Goal: Transaction & Acquisition: Purchase product/service

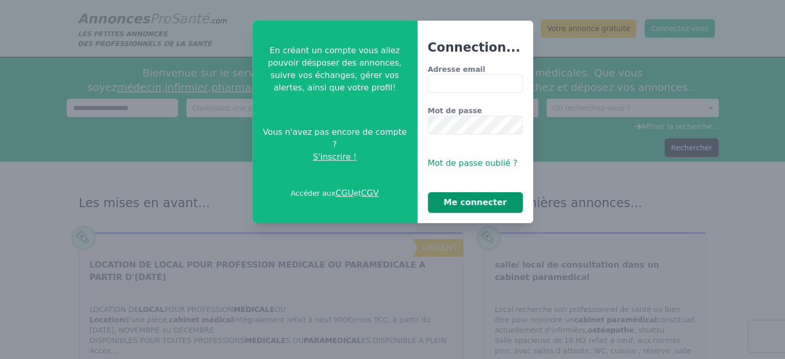
type input "**********"
click at [476, 202] on button "Me connecter" at bounding box center [475, 202] width 95 height 21
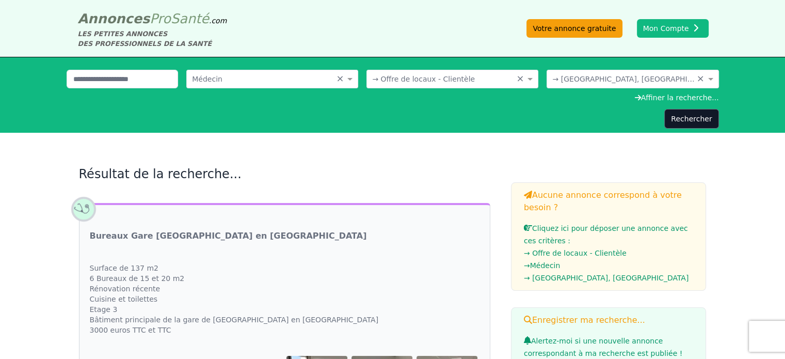
click at [583, 29] on link "Votre annonce gratuite" at bounding box center [575, 28] width 96 height 19
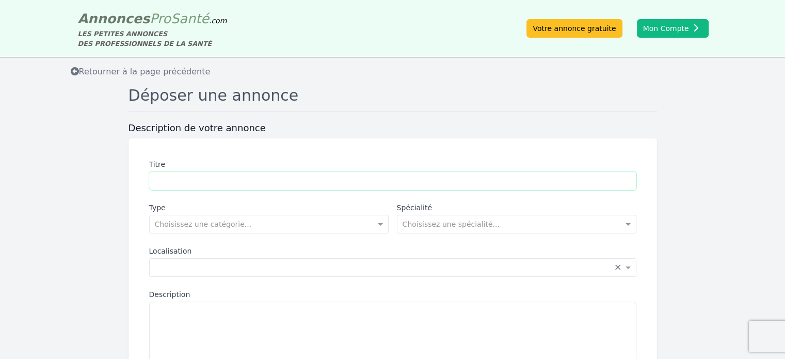
click at [176, 184] on input "Titre" at bounding box center [392, 180] width 487 height 19
type input "**********"
click at [217, 228] on input "text" at bounding box center [259, 223] width 208 height 10
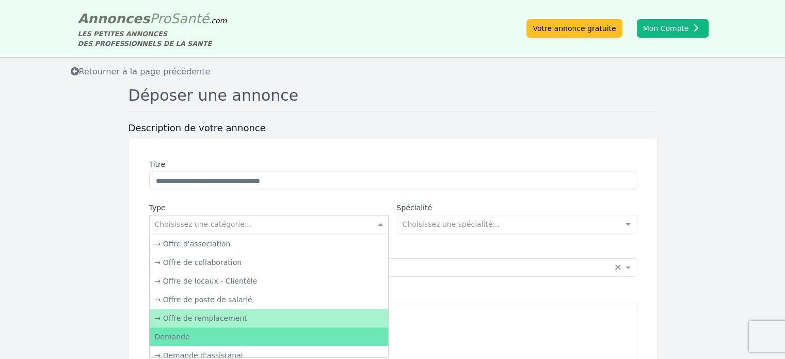
scroll to position [52, 0]
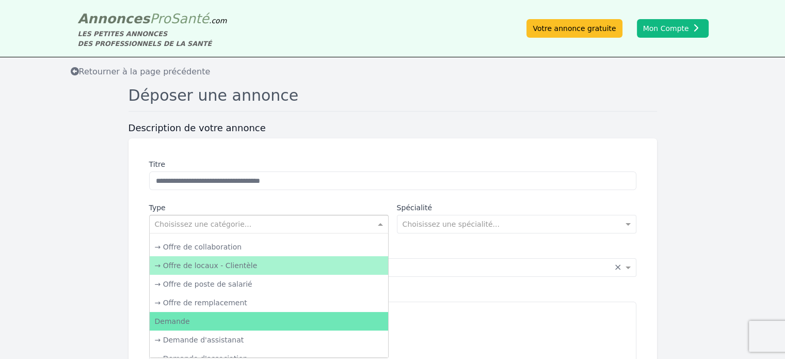
click at [254, 263] on div "→ Offre de locaux - Clientèle" at bounding box center [269, 265] width 239 height 19
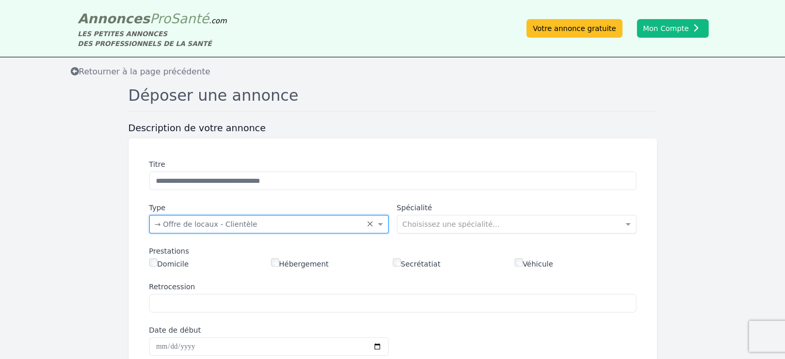
click at [463, 226] on input "text" at bounding box center [507, 223] width 208 height 10
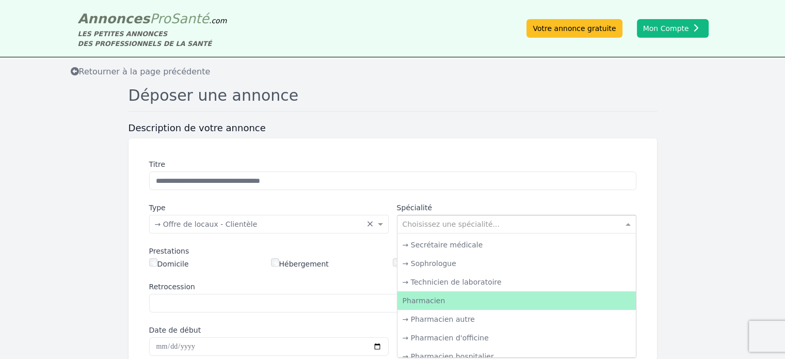
scroll to position [1795, 0]
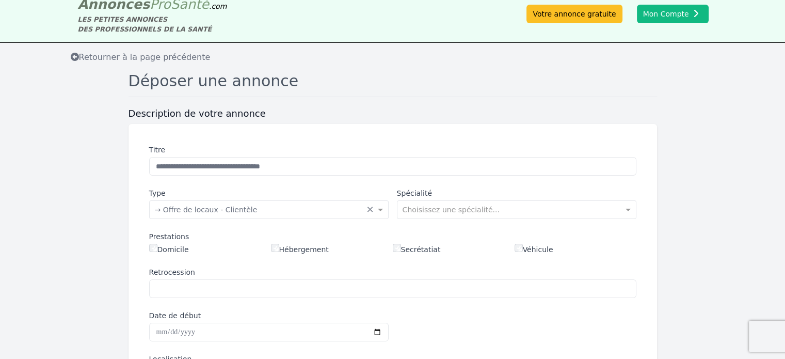
scroll to position [0, 0]
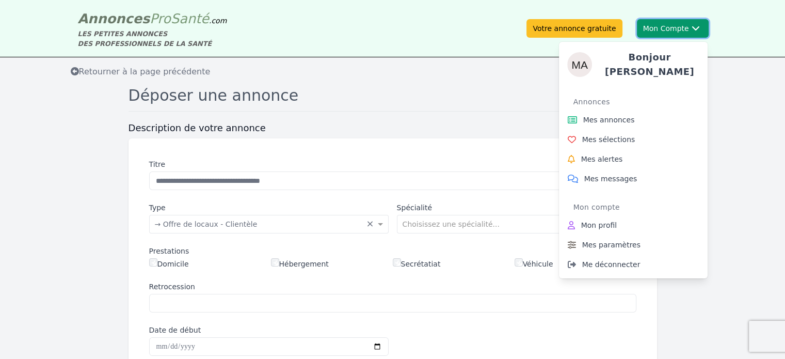
click at [674, 32] on button "Mon Compte Bonjour [PERSON_NAME] annonces Mes sélections Mes alertes Mes messag…" at bounding box center [673, 28] width 72 height 19
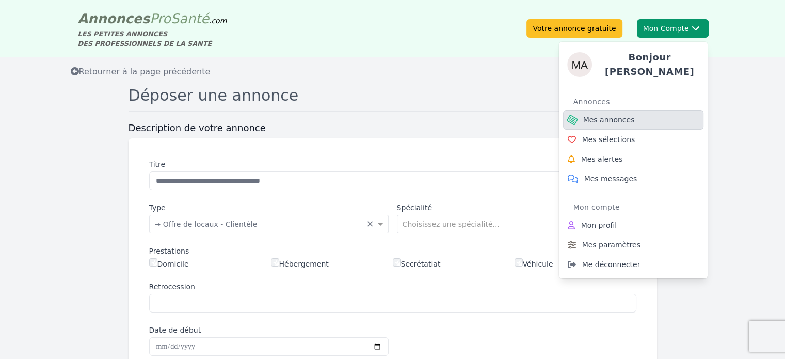
click at [602, 117] on span "Mes annonces" at bounding box center [609, 120] width 52 height 10
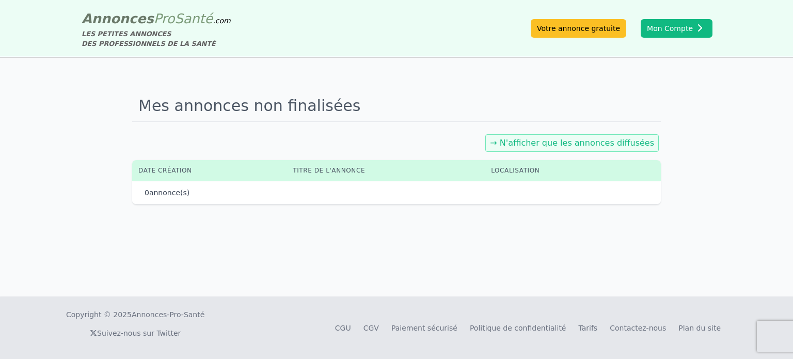
click at [464, 217] on div "Mes annonces non finalisées → N'afficher que les annonces diffusées Date créati…" at bounding box center [396, 176] width 793 height 239
click at [574, 144] on link "→ N'afficher que les annonces diffusées" at bounding box center [572, 143] width 164 height 10
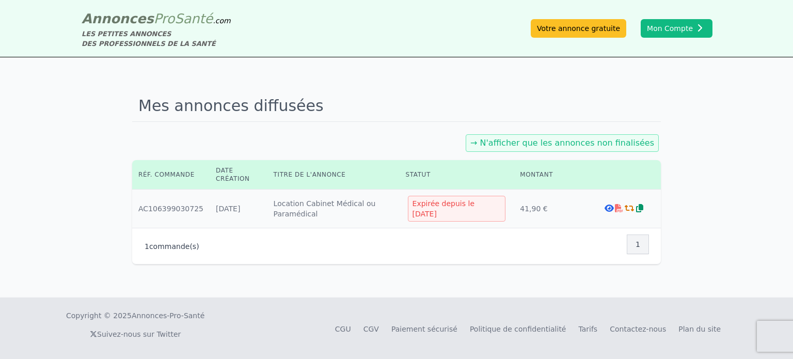
click at [467, 209] on div "Expirée depuis le [DATE]" at bounding box center [457, 209] width 98 height 26
click at [436, 210] on div "Expirée depuis le [DATE]" at bounding box center [457, 209] width 98 height 26
click at [548, 142] on link "→ N'afficher que les annonces non finalisées" at bounding box center [562, 143] width 184 height 10
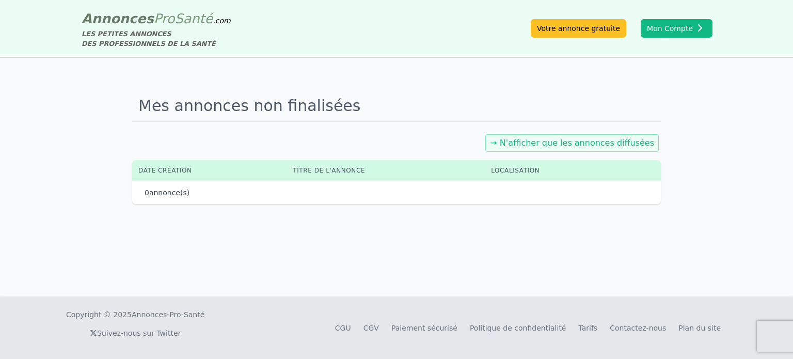
click at [545, 145] on link "→ N'afficher que les annonces diffusées" at bounding box center [572, 143] width 164 height 10
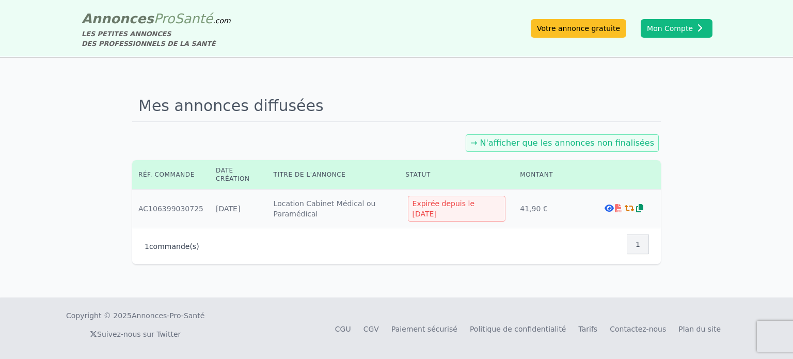
click at [435, 214] on div "Expirée depuis le [DATE]" at bounding box center [457, 209] width 98 height 26
click at [434, 214] on div "Expirée depuis le [DATE]" at bounding box center [457, 209] width 98 height 26
click at [526, 210] on td "Montant : 41,90 €" at bounding box center [551, 208] width 74 height 39
click at [630, 208] on icon at bounding box center [629, 208] width 9 height 8
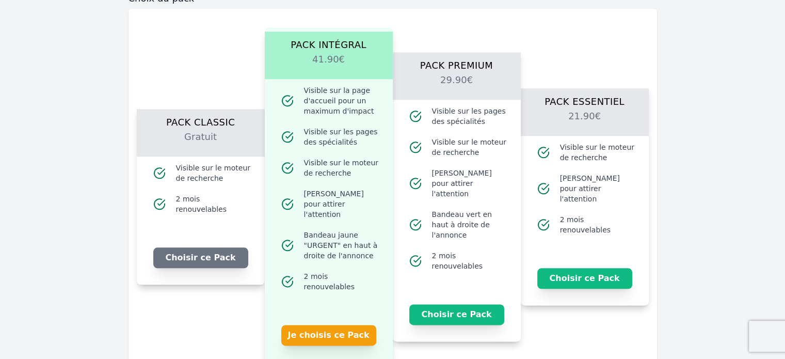
scroll to position [1239, 0]
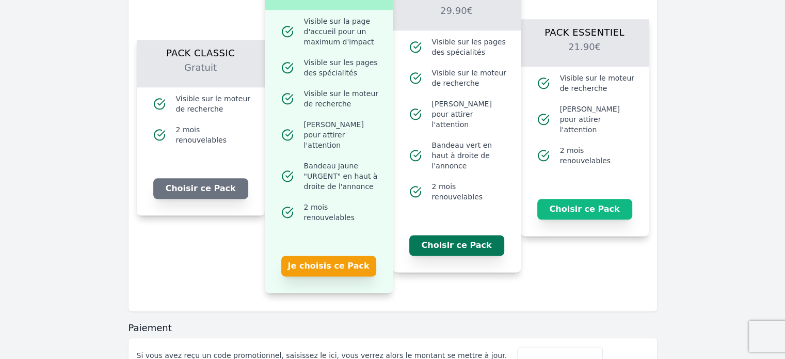
click at [460, 235] on button "Choisir ce Pack" at bounding box center [456, 245] width 95 height 21
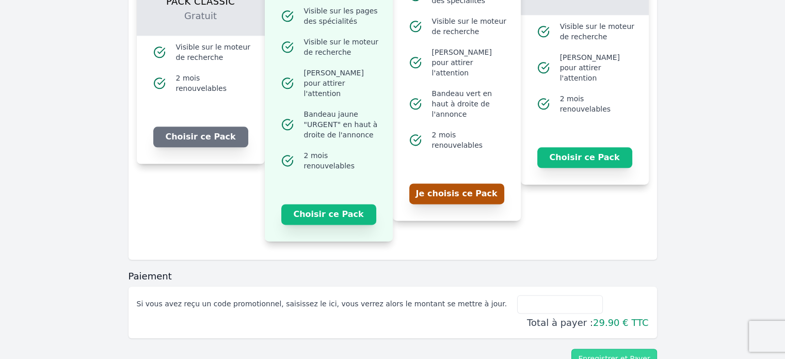
scroll to position [1357, 0]
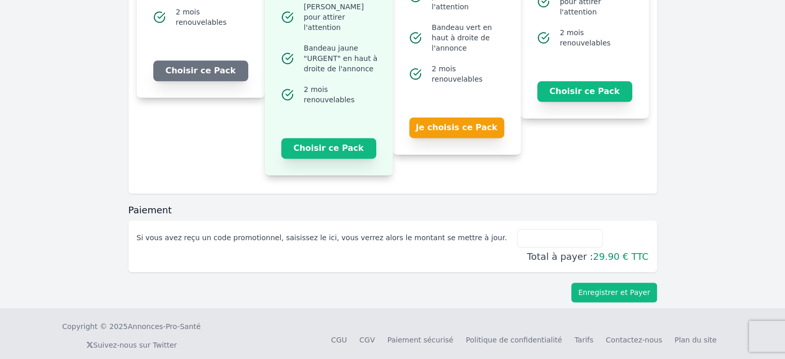
click at [609, 282] on button "Enregistrer et Payer" at bounding box center [614, 292] width 85 height 20
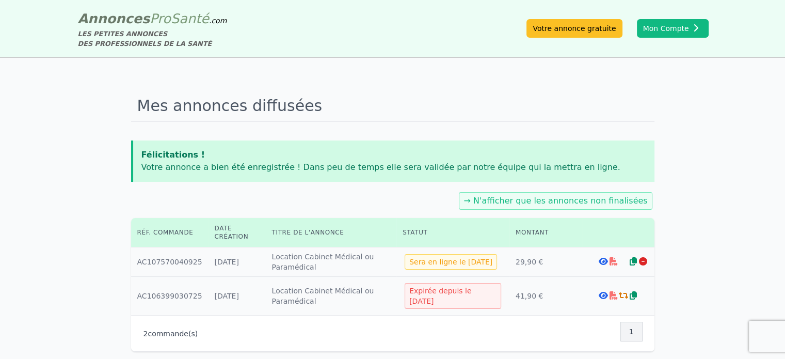
click at [611, 264] on icon at bounding box center [613, 261] width 8 height 8
click at [611, 298] on icon at bounding box center [613, 295] width 8 height 8
